Goal: Use online tool/utility: Utilize a website feature to perform a specific function

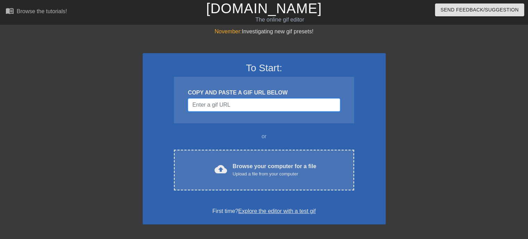
click at [227, 108] on input "Username" at bounding box center [264, 104] width 152 height 13
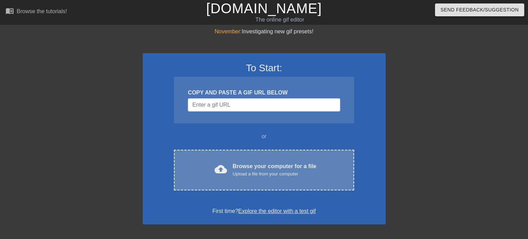
click at [257, 161] on div "cloud_upload Browse your computer for a file Upload a file from your computer C…" at bounding box center [264, 170] width 180 height 41
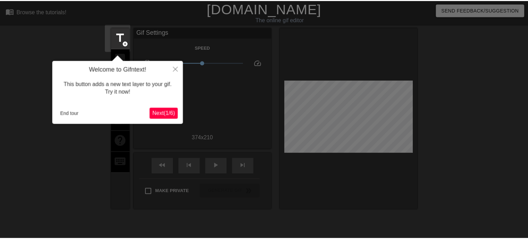
scroll to position [17, 0]
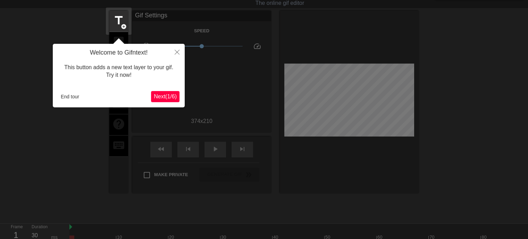
click at [163, 98] on span "Next ( 1 / 6 )" at bounding box center [165, 96] width 23 height 6
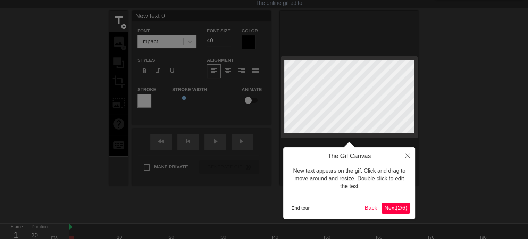
scroll to position [0, 0]
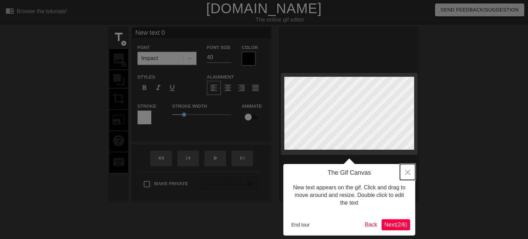
click at [408, 175] on button "Close" at bounding box center [407, 172] width 15 height 16
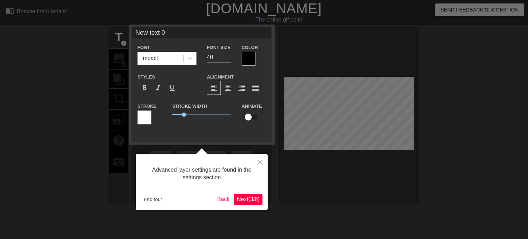
scroll to position [17, 0]
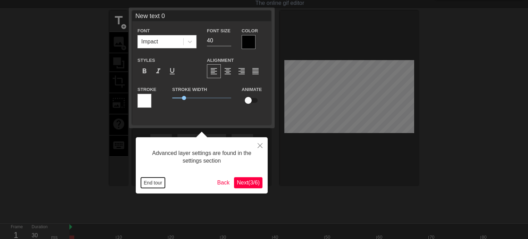
click at [153, 183] on button "End tour" at bounding box center [153, 182] width 24 height 10
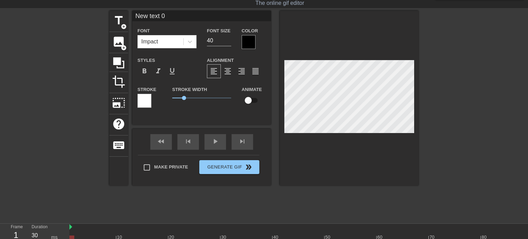
scroll to position [1, 1]
type input "A"
type textarea "A"
type input "AH"
type textarea "AH"
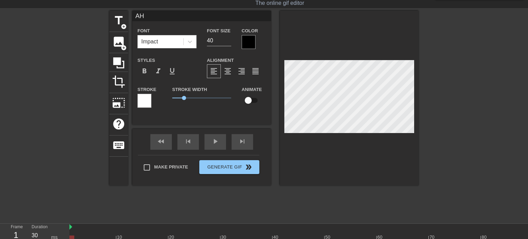
type input "AHH"
type textarea "AHH"
type input "AHHH"
type textarea "AHHH"
type input "AHHHH"
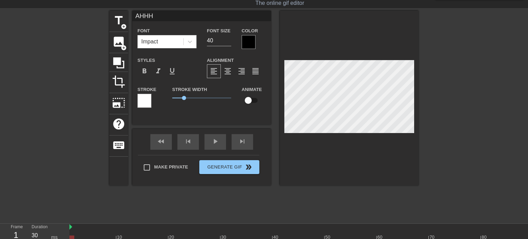
type textarea "AHHHH"
type input "AHHHH."
type textarea "AHHHH."
type input "AHHHH.."
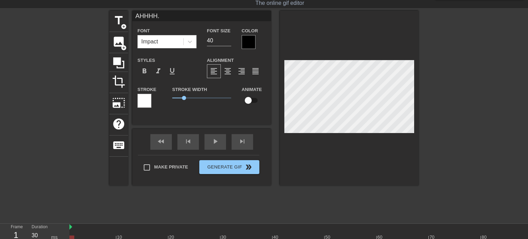
type textarea "AHHHH.."
type input "AHHHH..."
type textarea "AHHHH..."
type input "AHHHH...."
type textarea "AHHHH...."
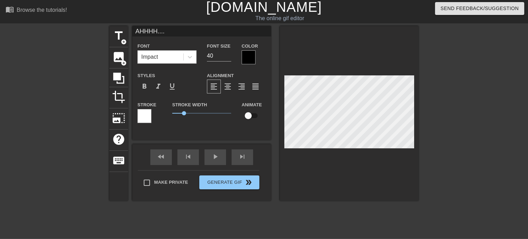
scroll to position [0, 0]
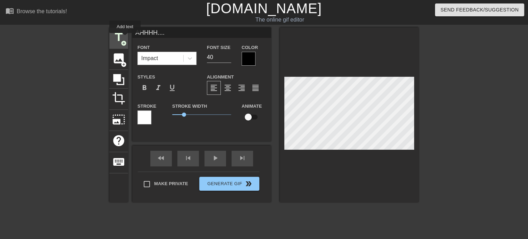
click at [125, 38] on span "title" at bounding box center [118, 37] width 13 height 13
type input "G"
type textarea "G"
type input "GO"
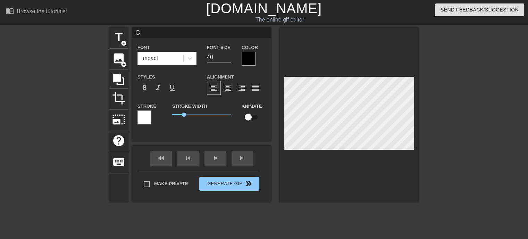
type textarea "GO"
type input "GOO"
type textarea "GOO"
type input "GOOD"
type textarea "GOOD"
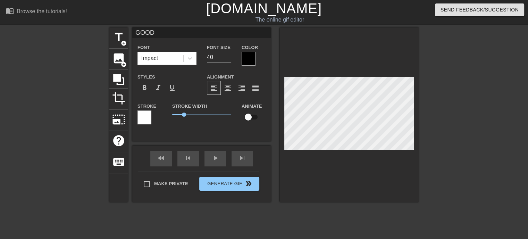
type input "GOODM"
type textarea "GOODM"
type input "GOODMO"
type textarea "GOODMO"
type input "GOODMOR"
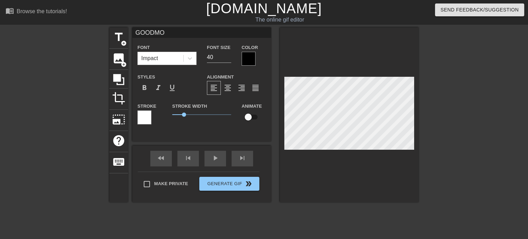
type textarea "GOODMOR"
type input "GOODMORN"
type textarea "GOODMORN"
type input "GOODMORNI"
type textarea "GOODMORNI"
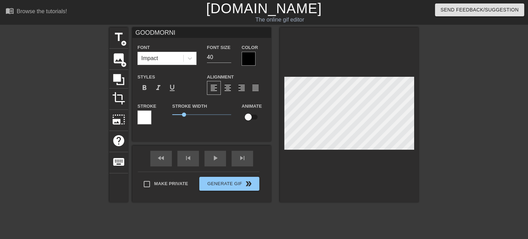
type input "GOODMORNIN"
type textarea "GOODMORNIN"
type input "GOODMORNING"
type textarea "GOODMORNING"
type input "GOODMORNINGV"
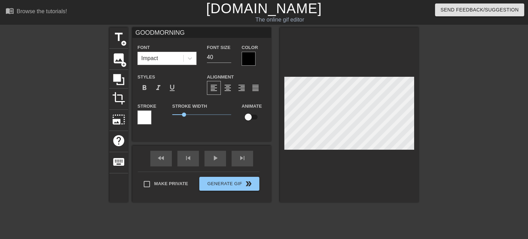
type textarea "GOODMORNINGV"
type input "GOODMORNINGVI"
type textarea "GOODMORNINGVI"
type input "GOODMORNINGVIL"
type textarea "GOODMORNINGVIL"
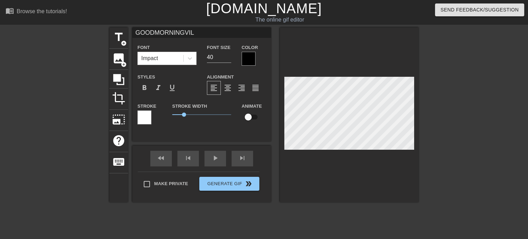
type input "GOODMORNINGVILL"
type textarea "GOODMORNINGVILL"
type input "GOODMORNINGVILLE"
type textarea "GOODMORNINGVILLE"
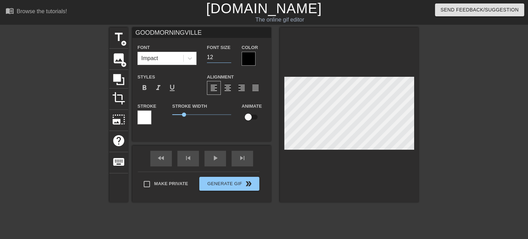
click at [227, 60] on input "12" at bounding box center [219, 57] width 24 height 11
click at [227, 55] on input "27" at bounding box center [219, 57] width 24 height 11
click at [227, 55] on input "28" at bounding box center [219, 57] width 24 height 11
click at [227, 55] on input "29" at bounding box center [219, 57] width 24 height 11
click at [227, 55] on input "30" at bounding box center [219, 57] width 24 height 11
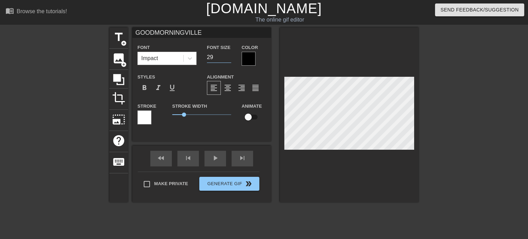
click at [230, 59] on input "29" at bounding box center [219, 57] width 24 height 11
click at [229, 59] on input "28" at bounding box center [219, 57] width 24 height 11
click at [229, 59] on input "27" at bounding box center [219, 57] width 24 height 11
type input "26"
click at [229, 59] on input "26" at bounding box center [219, 57] width 24 height 11
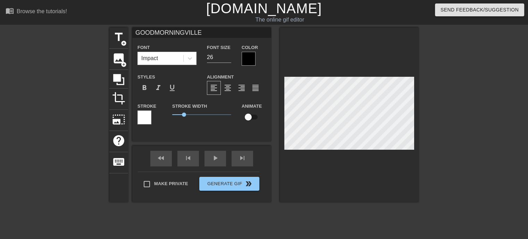
type input "AHHHH...."
type input "40"
type input "GOODMORNINGVILLE"
type input "26"
type input "AHHHH...."
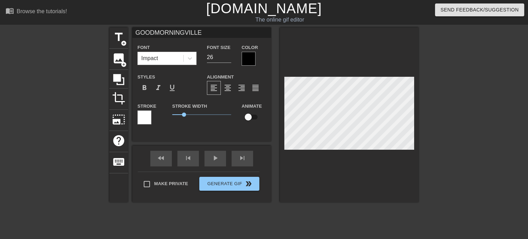
type input "40"
click at [252, 55] on div at bounding box center [249, 59] width 14 height 14
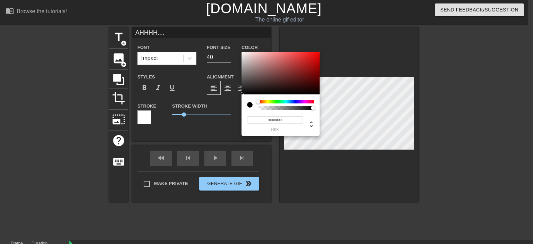
type input "0"
type input "1"
drag, startPoint x: 312, startPoint y: 108, endPoint x: 353, endPoint y: 120, distance: 42.5
click at [353, 120] on div "0 r 0 g 0 b 1 a" at bounding box center [266, 122] width 533 height 244
type input "46"
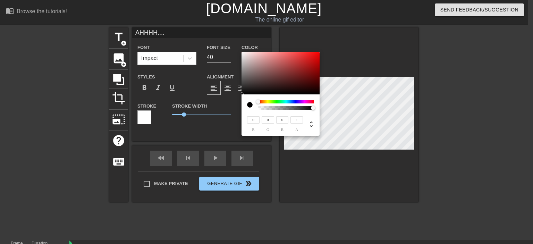
type input "41"
type input "50"
type input "44"
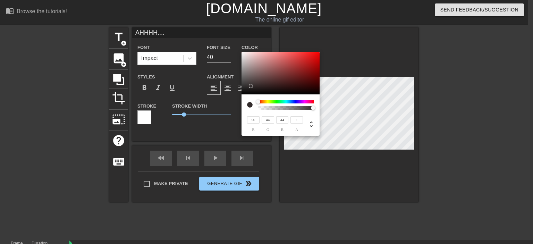
type input "55"
type input "48"
type input "255"
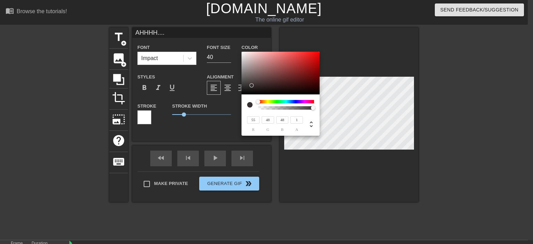
type input "255"
type input "242"
type input "226"
type input "236"
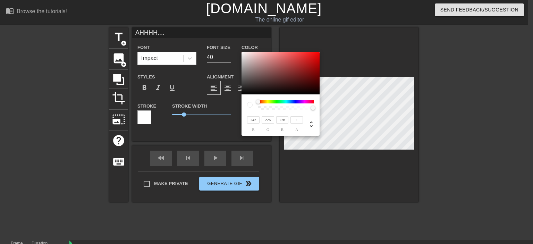
type input "202"
type input "204"
type input "234"
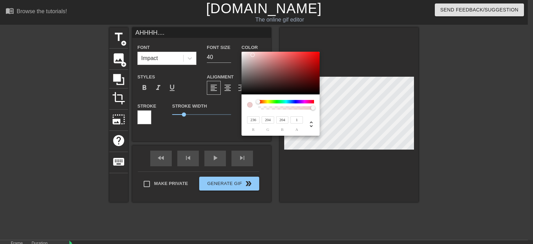
type input "205"
type input "214"
type input "219"
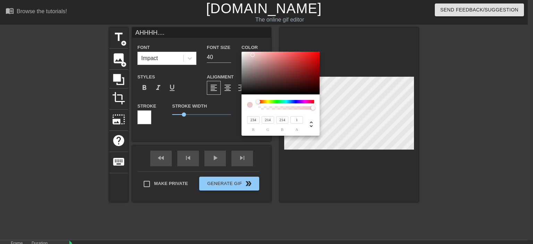
type input "219"
type input "222"
type input "242"
type input "27"
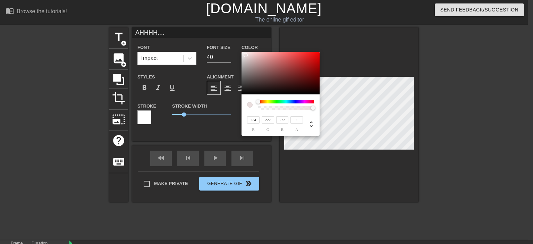
type input "27"
type input "250"
type input "255"
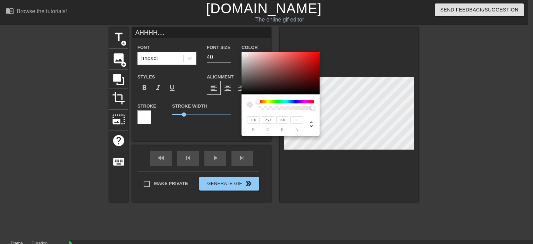
type input "255"
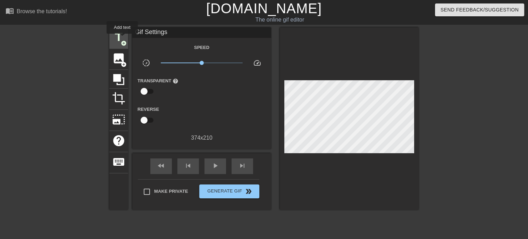
click at [122, 38] on span "title" at bounding box center [118, 37] width 13 height 13
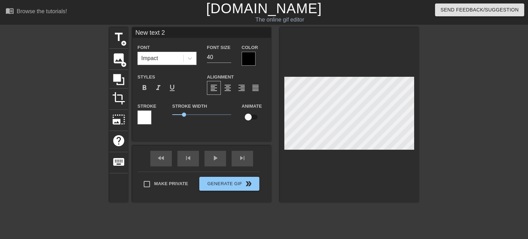
type input "New tex 2"
type textarea "New tex 2"
drag, startPoint x: 170, startPoint y: 35, endPoint x: 114, endPoint y: 36, distance: 56.3
click at [114, 36] on div "title add_circle image add_circle crop photo_size_select_large help keyboard Ne…" at bounding box center [263, 114] width 309 height 175
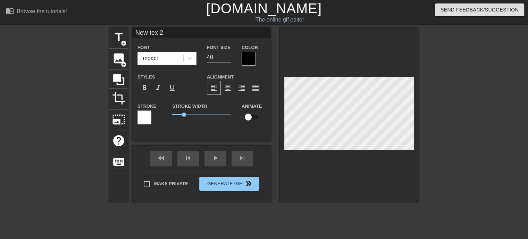
scroll to position [1, 1]
click at [441, 125] on div "title add_circle image add_circle crop photo_size_select_large help keyboard Ne…" at bounding box center [264, 131] width 528 height 208
click at [141, 120] on div at bounding box center [144, 117] width 14 height 14
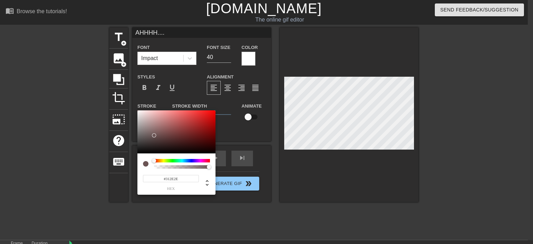
type input "#000000"
drag, startPoint x: 155, startPoint y: 135, endPoint x: 113, endPoint y: 169, distance: 54.1
click at [113, 169] on div "#000000 hex" at bounding box center [266, 122] width 533 height 244
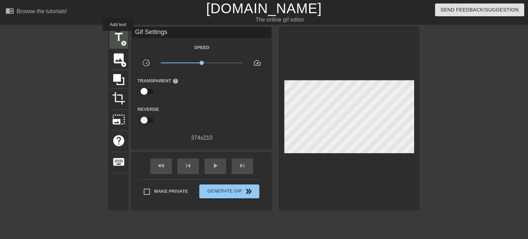
click at [118, 36] on span "title" at bounding box center [118, 37] width 13 height 13
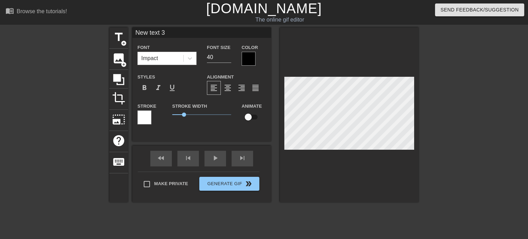
scroll to position [1, 1]
type input "New text 3"
click at [271, 111] on div "title add_circle image add_circle crop photo_size_select_large help keyboard Ne…" at bounding box center [263, 114] width 309 height 175
drag, startPoint x: 185, startPoint y: 112, endPoint x: 194, endPoint y: 112, distance: 8.7
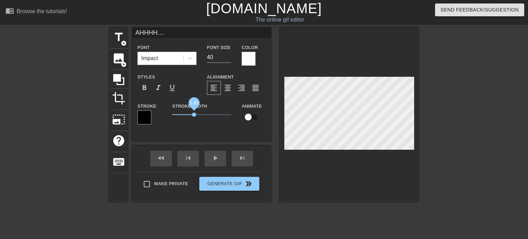
click at [194, 112] on span "1.85" at bounding box center [201, 114] width 59 height 8
type input "GOODMORNINGVILLE"
type input "26"
click at [149, 112] on div at bounding box center [144, 117] width 14 height 14
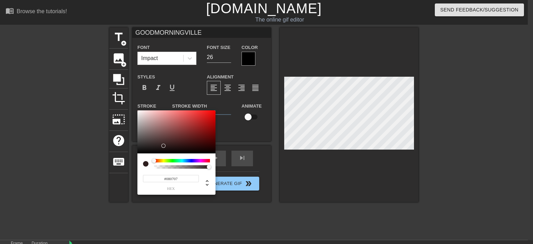
type input "#000000"
drag, startPoint x: 167, startPoint y: 144, endPoint x: 136, endPoint y: 155, distance: 33.0
click at [136, 155] on div "#000000 hex" at bounding box center [266, 122] width 533 height 244
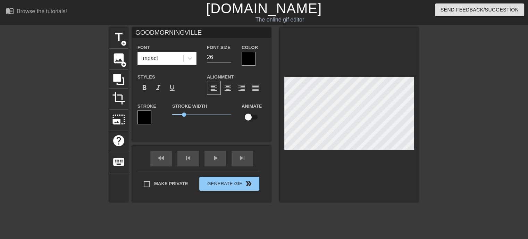
click at [244, 55] on div at bounding box center [249, 59] width 14 height 14
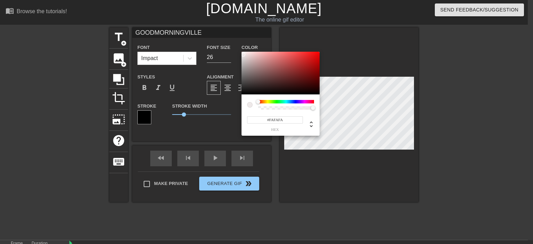
type input "#FFFFFF"
drag, startPoint x: 254, startPoint y: 87, endPoint x: 235, endPoint y: 47, distance: 44.7
click at [235, 47] on div "#FFFFFF hex" at bounding box center [266, 122] width 533 height 244
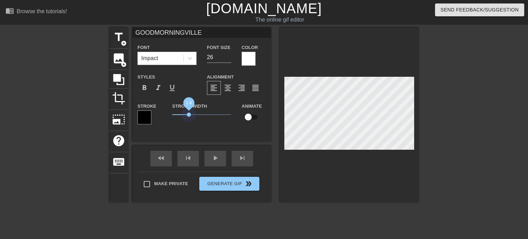
drag, startPoint x: 182, startPoint y: 111, endPoint x: 189, endPoint y: 111, distance: 6.6
click at [189, 111] on span "1.4" at bounding box center [201, 114] width 59 height 8
type input "AHHHH...."
type input "40"
type input "GOODMORNINGVILLE"
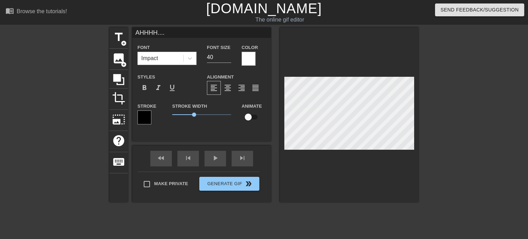
type input "26"
type input "AHHHH...."
type input "40"
click at [353, 171] on div at bounding box center [349, 114] width 139 height 175
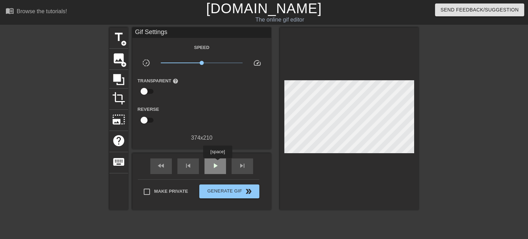
click at [217, 163] on span "play_arrow" at bounding box center [215, 165] width 8 height 8
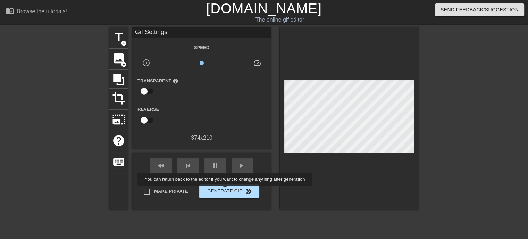
type input "30"
click at [226, 190] on span "Generate Gif double_arrow" at bounding box center [229, 191] width 55 height 8
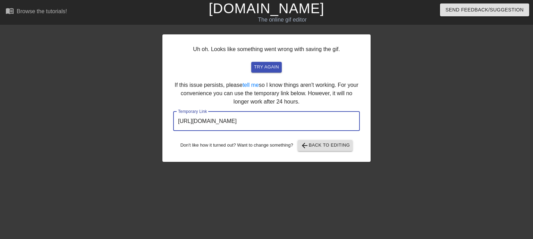
drag, startPoint x: 348, startPoint y: 123, endPoint x: 158, endPoint y: 115, distance: 189.7
click at [158, 115] on div "Uh oh. Looks like something went wrong with saving the gif. try again If this i…" at bounding box center [266, 131] width 533 height 208
